Goal: Task Accomplishment & Management: Manage account settings

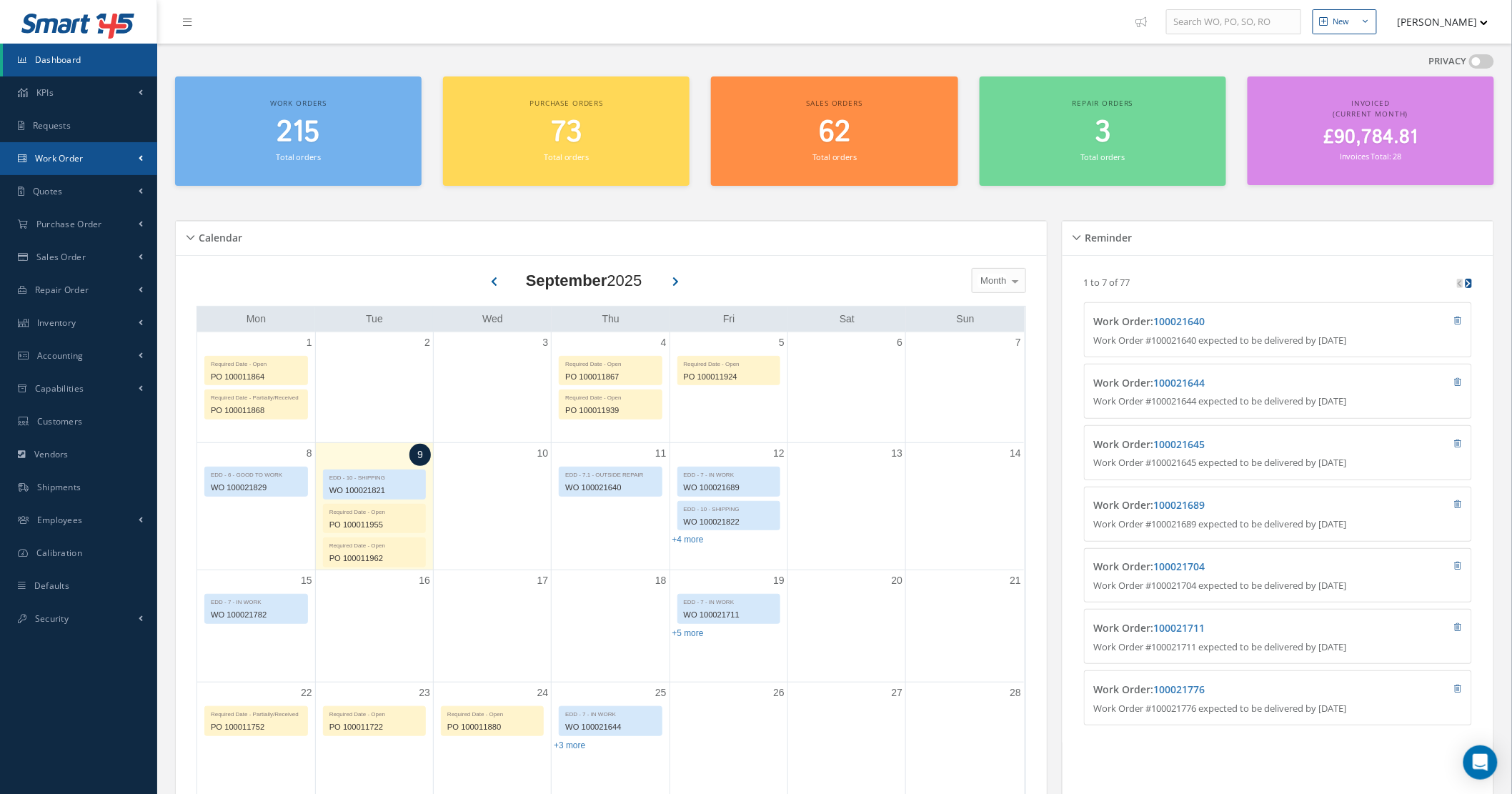
click at [112, 152] on link "Work Order" at bounding box center [78, 158] width 157 height 33
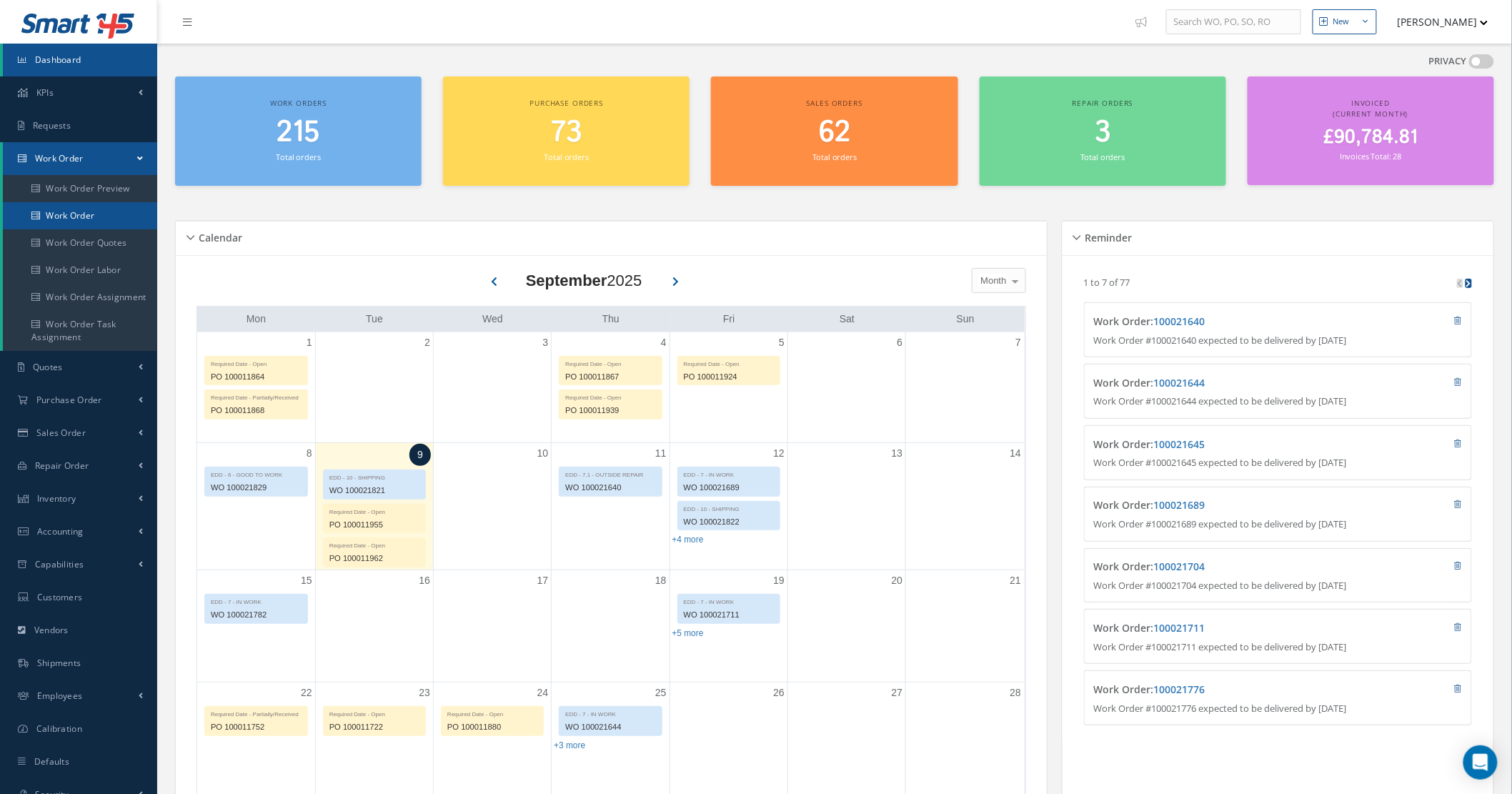
click at [125, 208] on link "Work Order" at bounding box center [80, 216] width 154 height 27
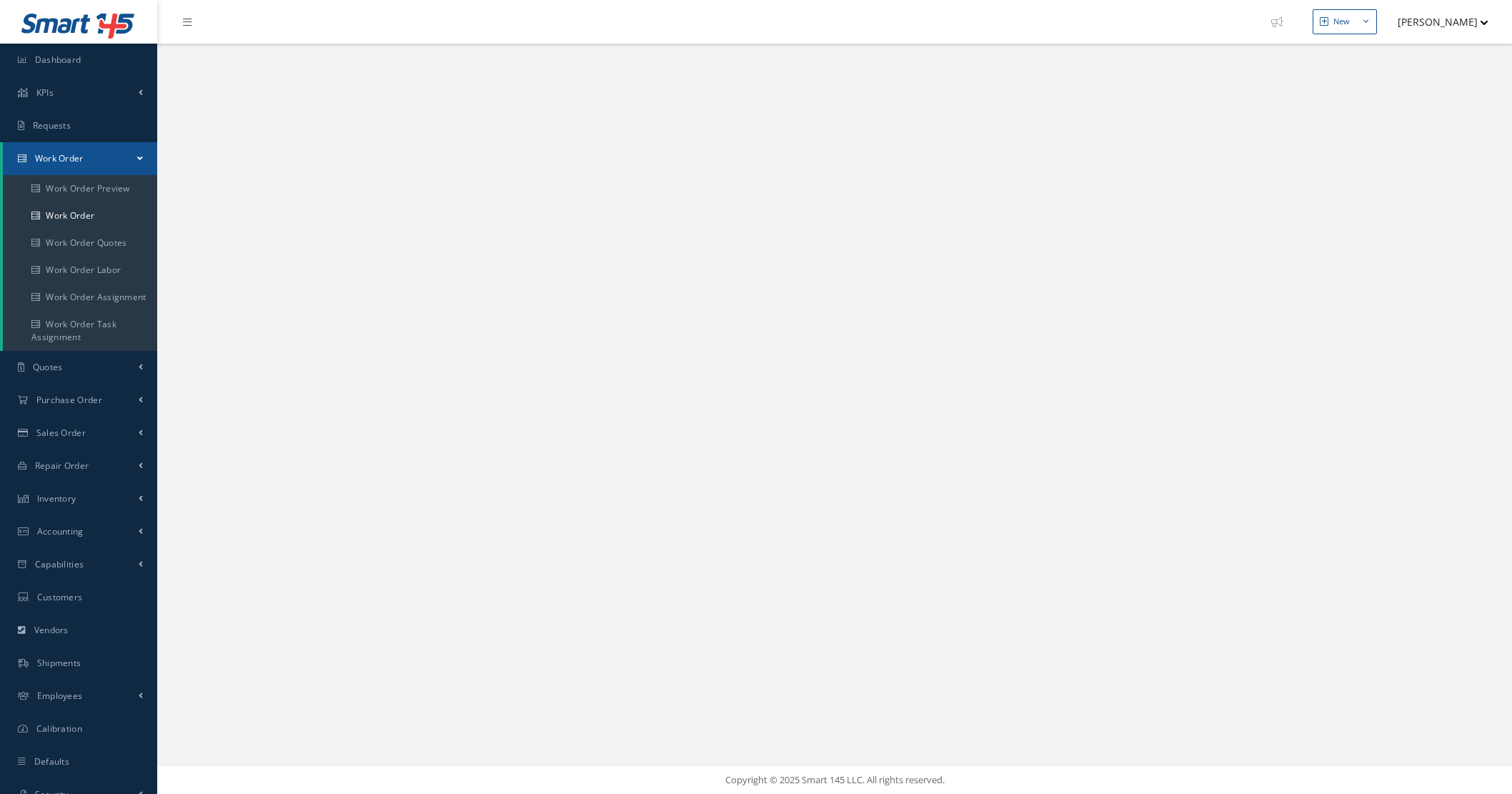
select select "25"
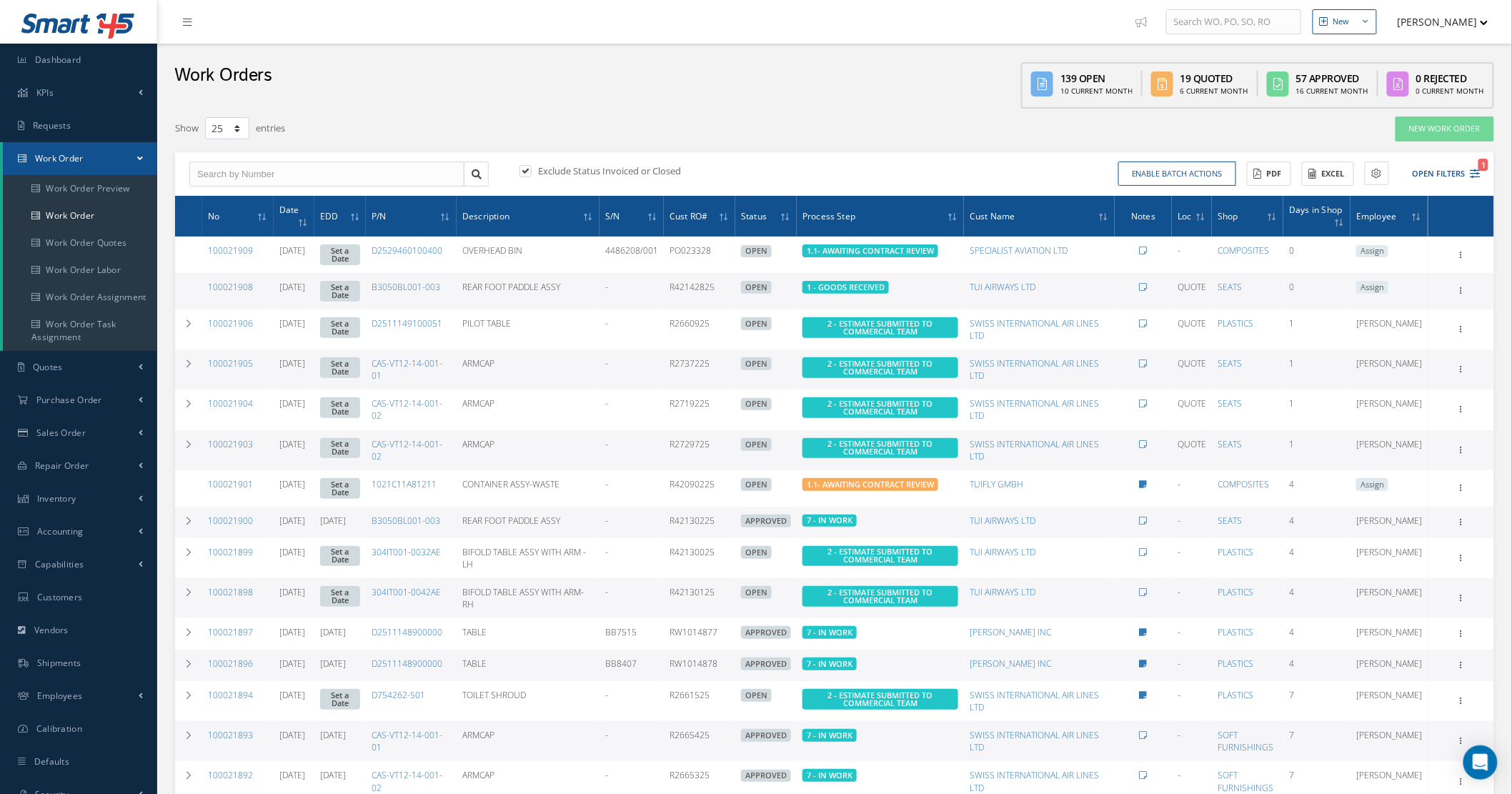
click at [1439, 29] on button "[PERSON_NAME]" at bounding box center [1436, 22] width 105 height 28
click at [1424, 44] on link "Administration" at bounding box center [1432, 47] width 114 height 24
click at [1471, 279] on td "Show Edit Update Prefix Invoicing Close Send By Email Sub Work Orders Documents…" at bounding box center [1461, 290] width 66 height 36
click at [1468, 287] on icon at bounding box center [1461, 290] width 14 height 11
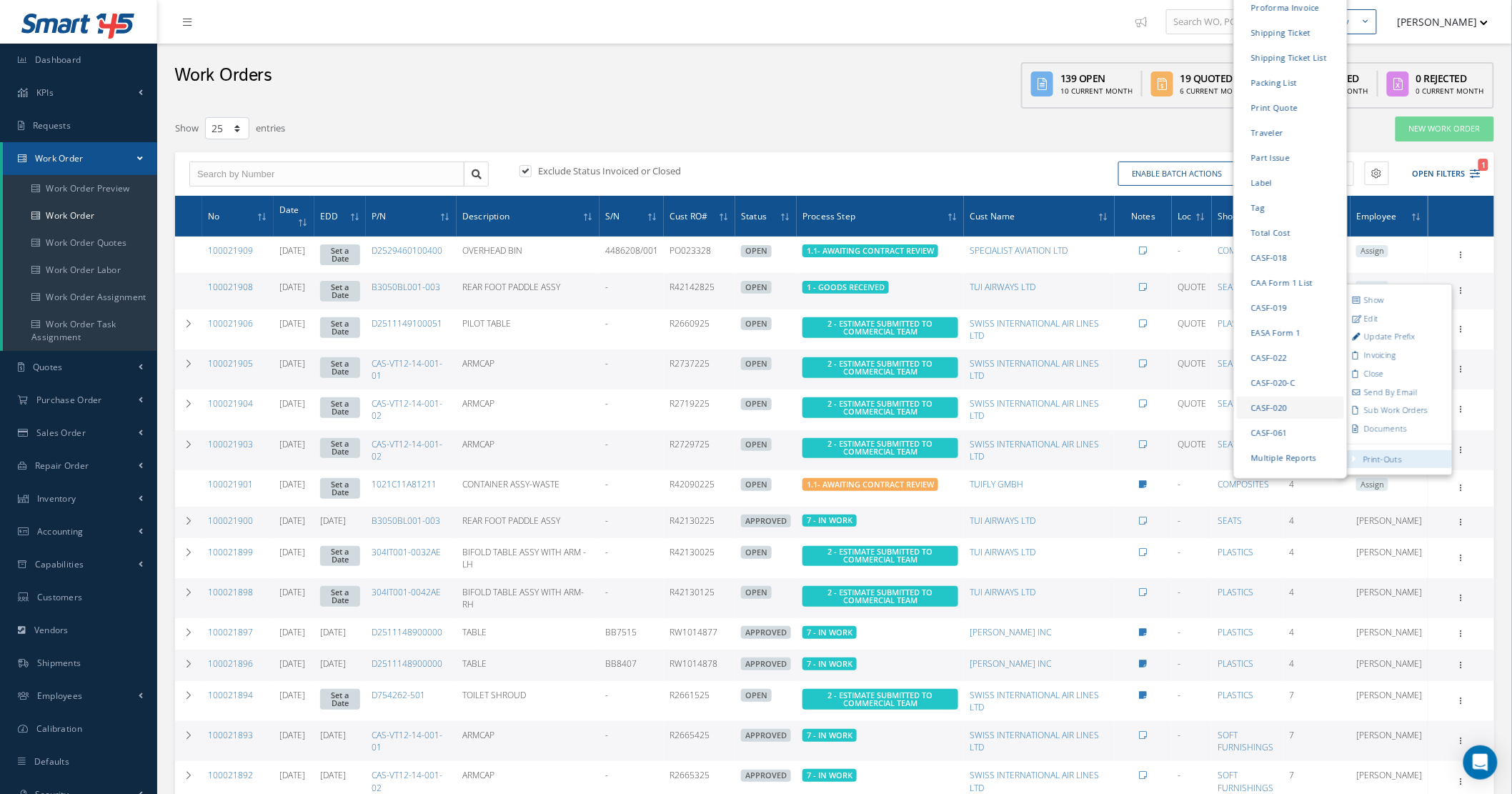
click at [1281, 397] on link "CASF-020" at bounding box center [1290, 409] width 107 height 23
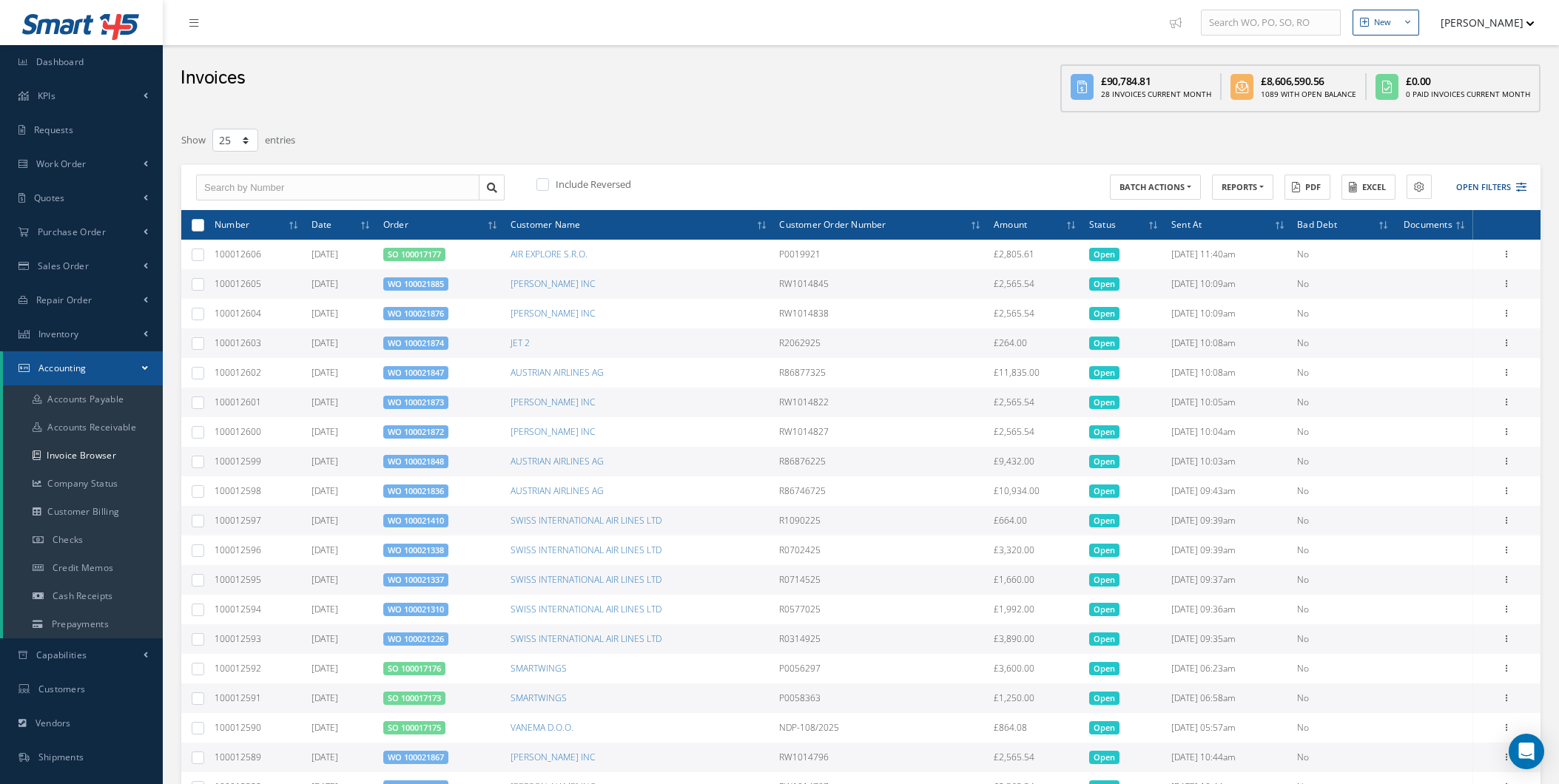
select select "25"
click at [16, 67] on link "Dashboard" at bounding box center [81, 62] width 162 height 34
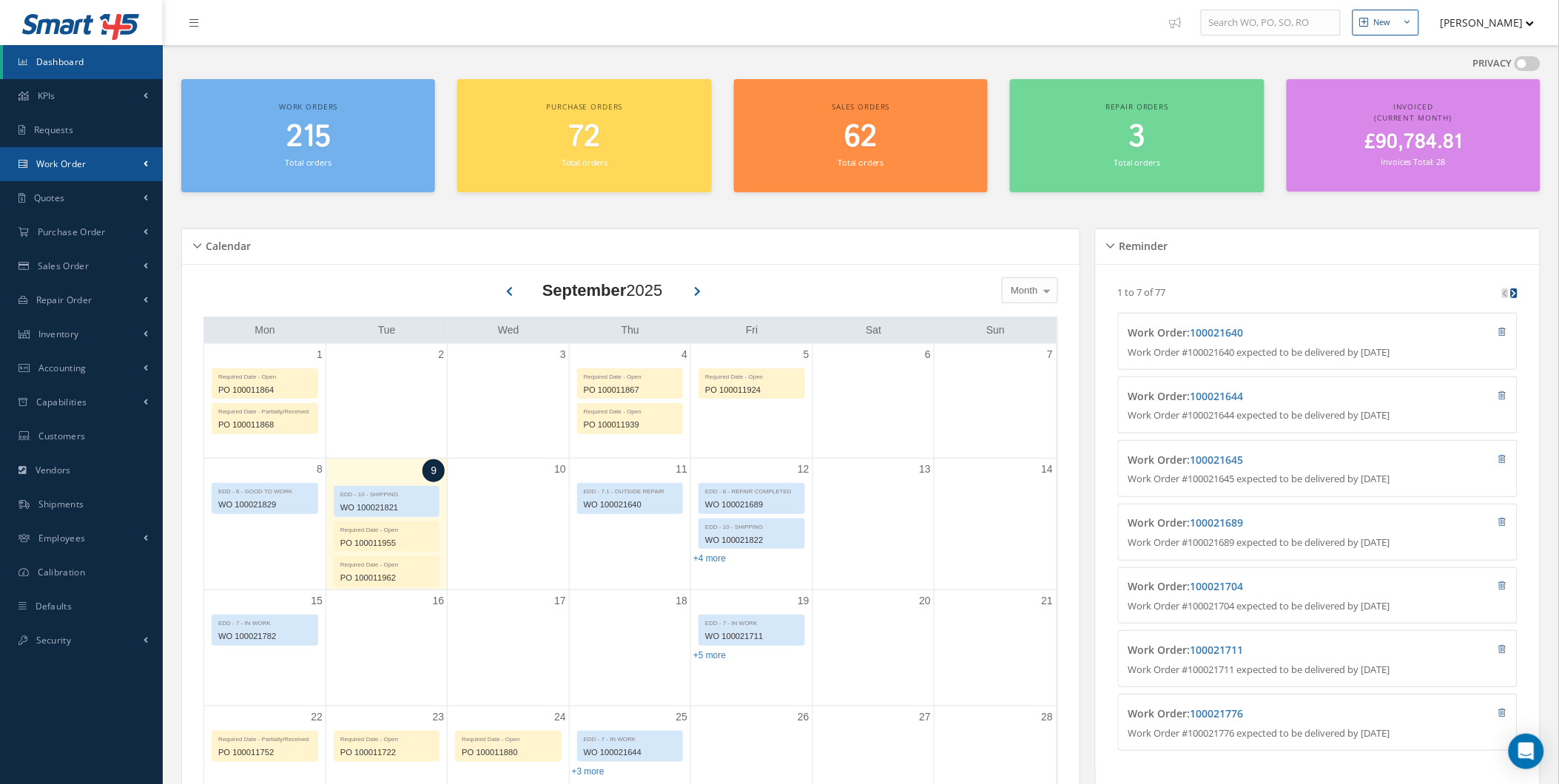
click at [80, 161] on span "Work Order" at bounding box center [62, 163] width 50 height 12
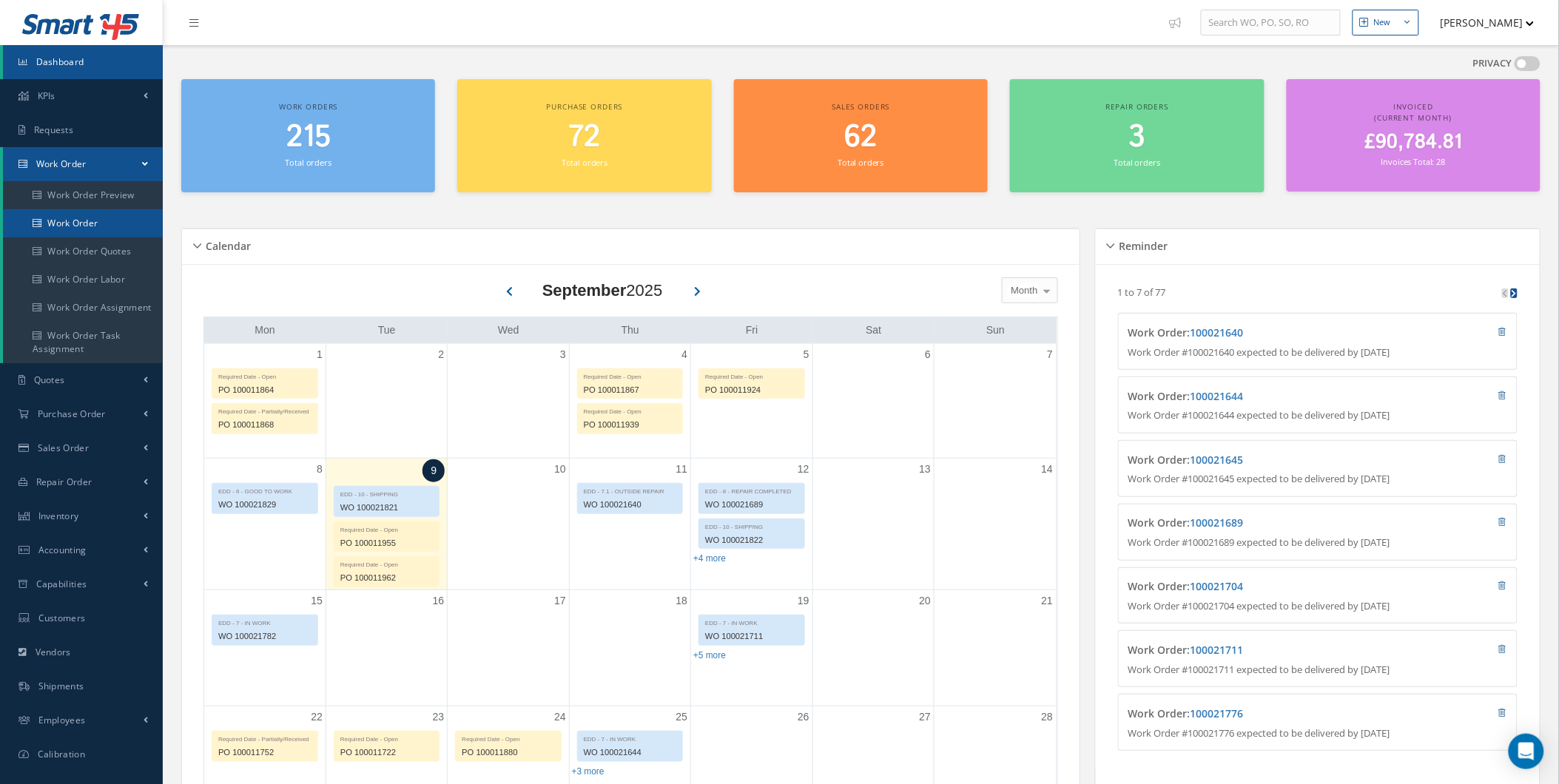
click at [98, 229] on link "Work Order" at bounding box center [83, 223] width 160 height 28
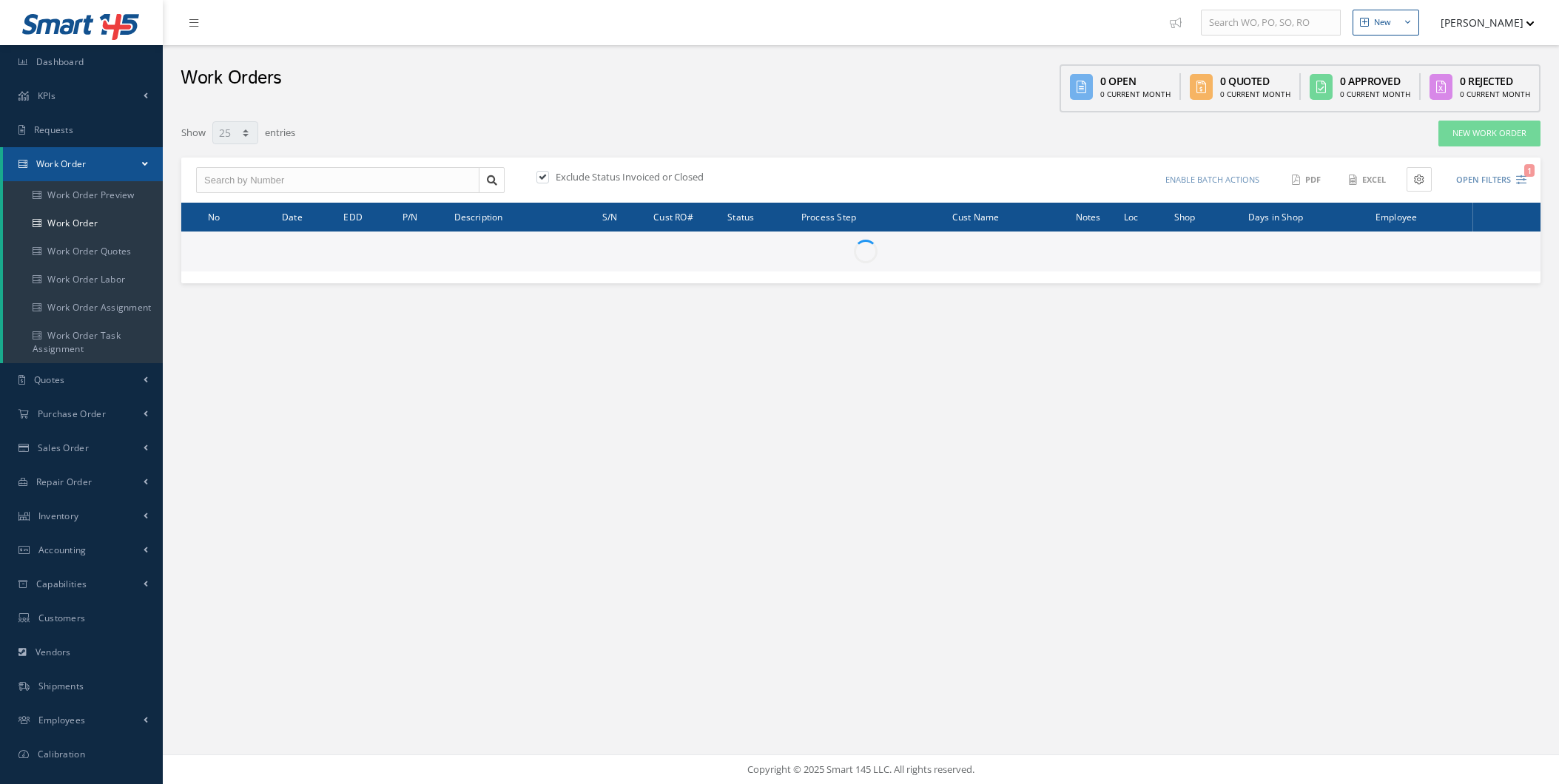
select select "25"
